Goal: Task Accomplishment & Management: Use online tool/utility

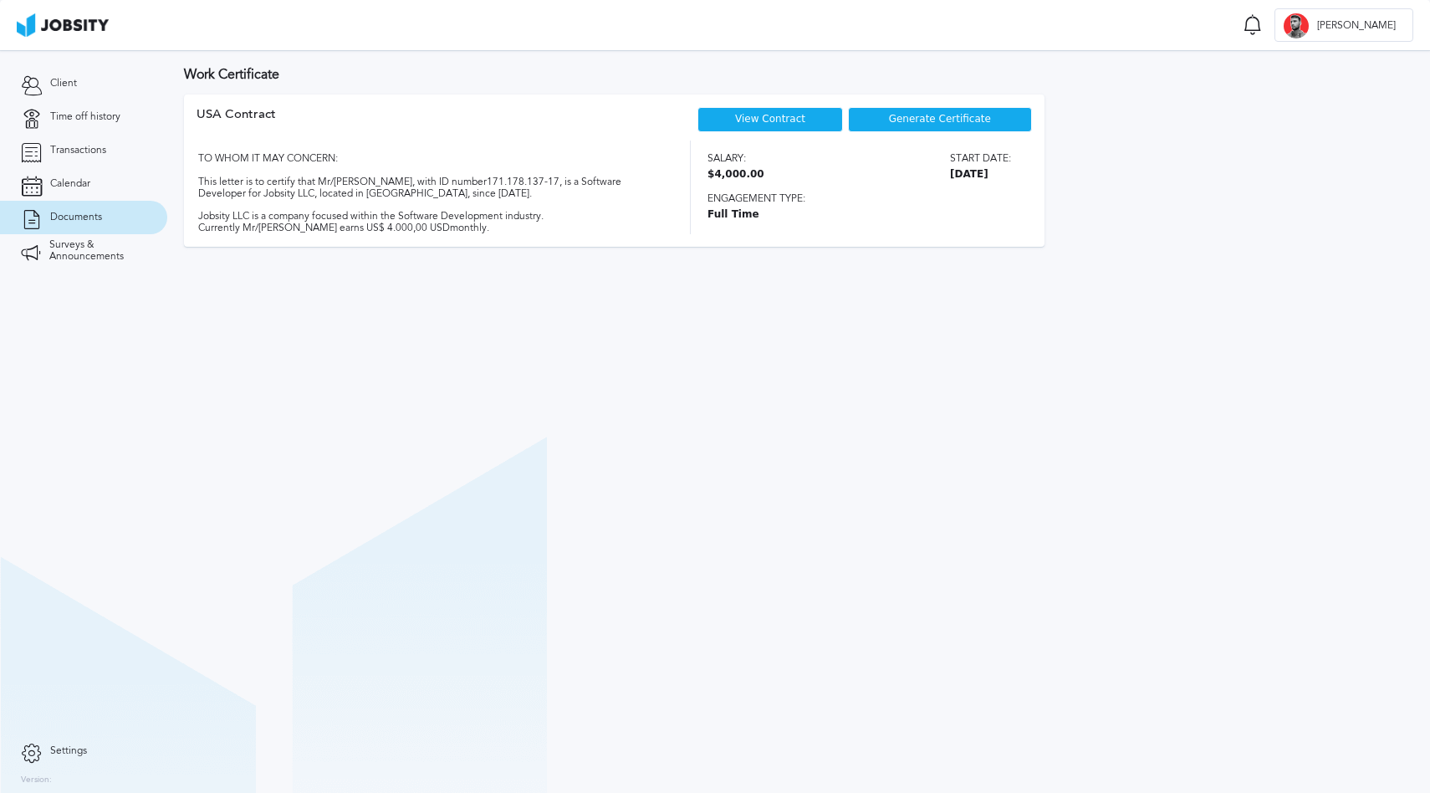
click at [730, 412] on section "Work Certificate USA [DEMOGRAPHIC_DATA] View Contract Generate Certificate TO W…" at bounding box center [798, 421] width 1263 height 743
click at [750, 117] on link "View Contract" at bounding box center [770, 119] width 70 height 12
click at [758, 120] on link "View Contract" at bounding box center [770, 119] width 70 height 12
drag, startPoint x: 471, startPoint y: 439, endPoint x: 349, endPoint y: 280, distance: 200.4
click at [471, 436] on section "Work Certificate USA [DEMOGRAPHIC_DATA] View Contract Generate Certificate TO W…" at bounding box center [798, 421] width 1263 height 743
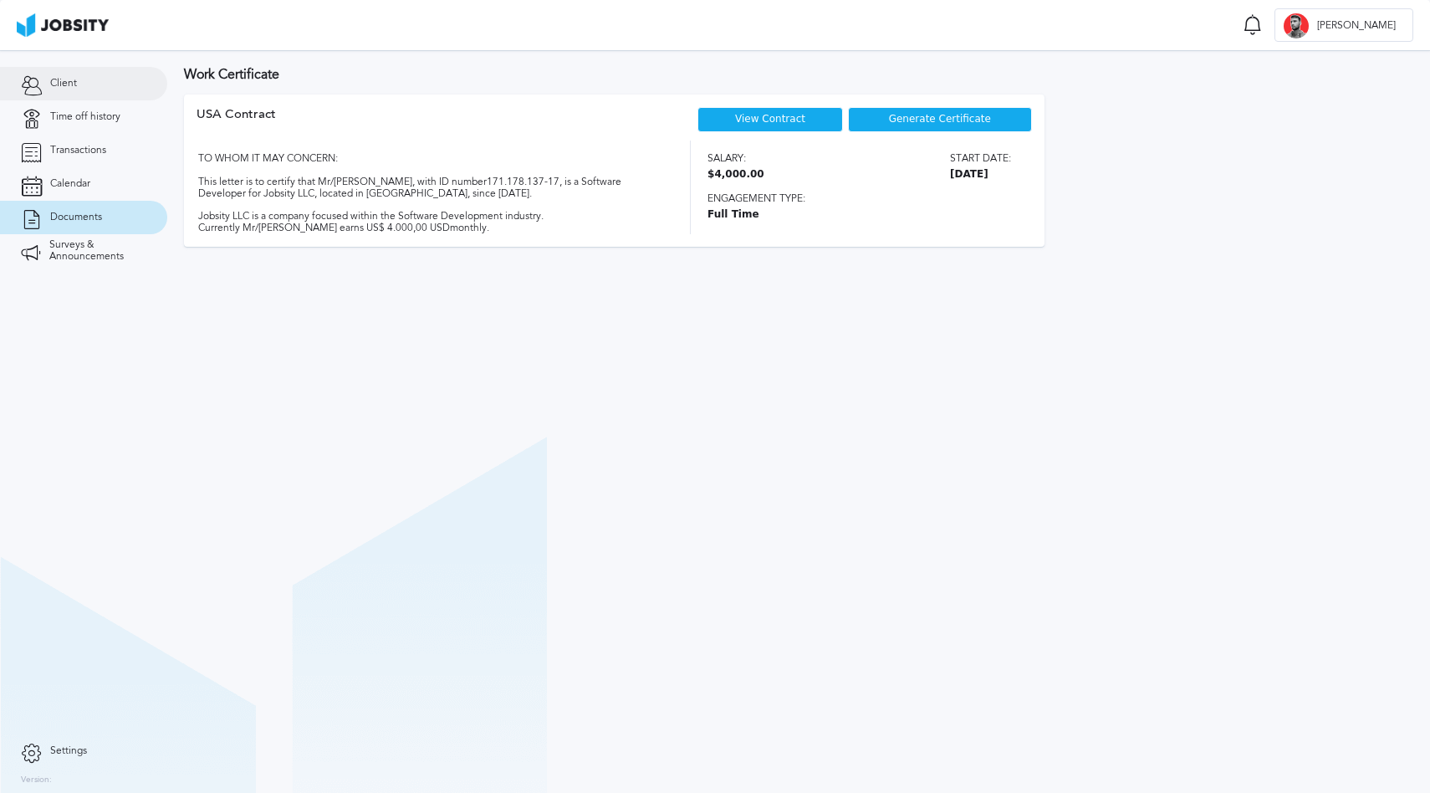
click at [100, 83] on link "Client" at bounding box center [83, 83] width 167 height 33
